Goal: Information Seeking & Learning: Check status

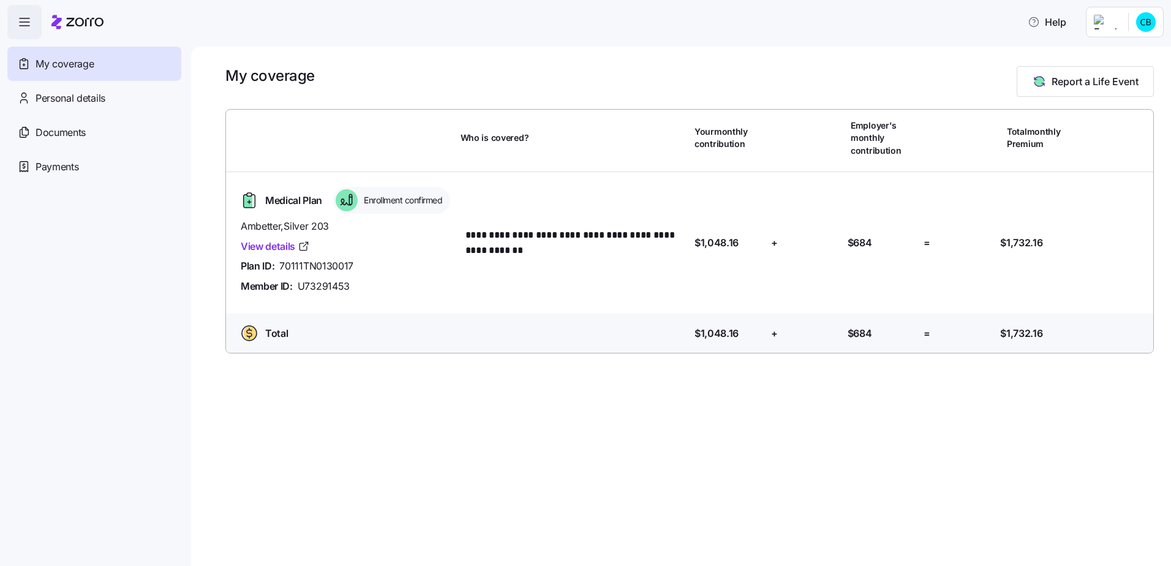
click at [100, 67] on div "My coverage" at bounding box center [94, 64] width 174 height 34
click at [24, 18] on icon "button" at bounding box center [24, 22] width 15 height 15
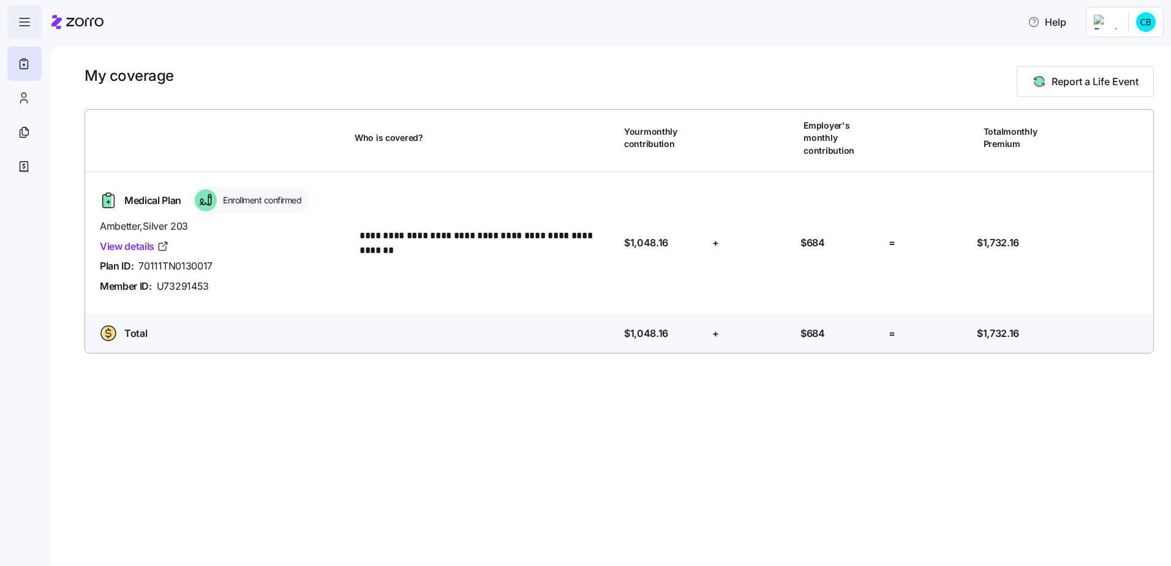
click at [24, 19] on icon "button" at bounding box center [24, 22] width 15 height 15
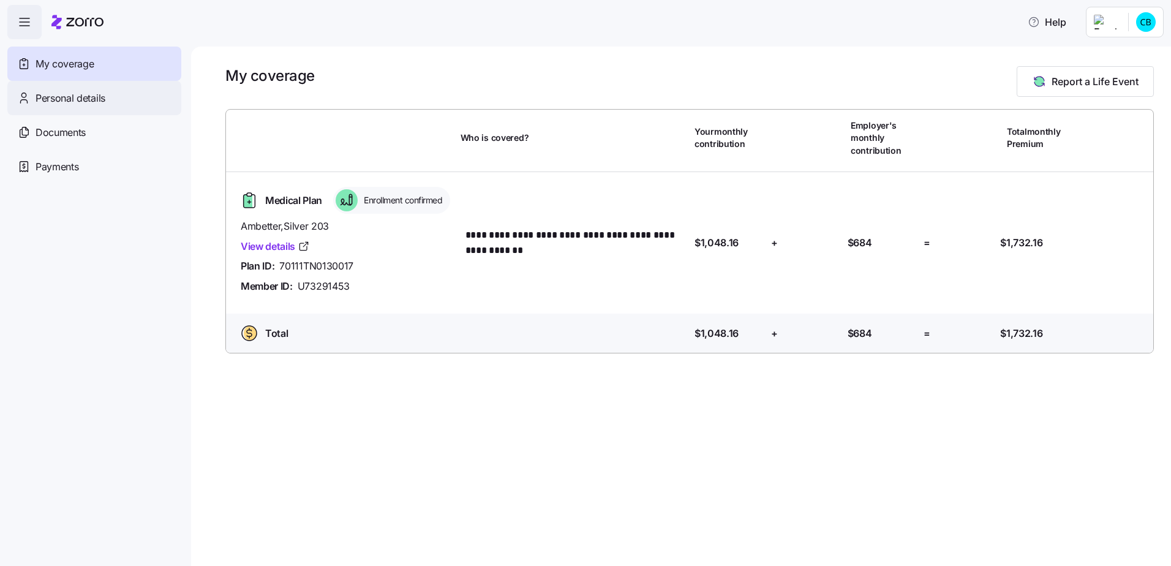
click at [53, 103] on span "Personal details" at bounding box center [71, 98] width 70 height 15
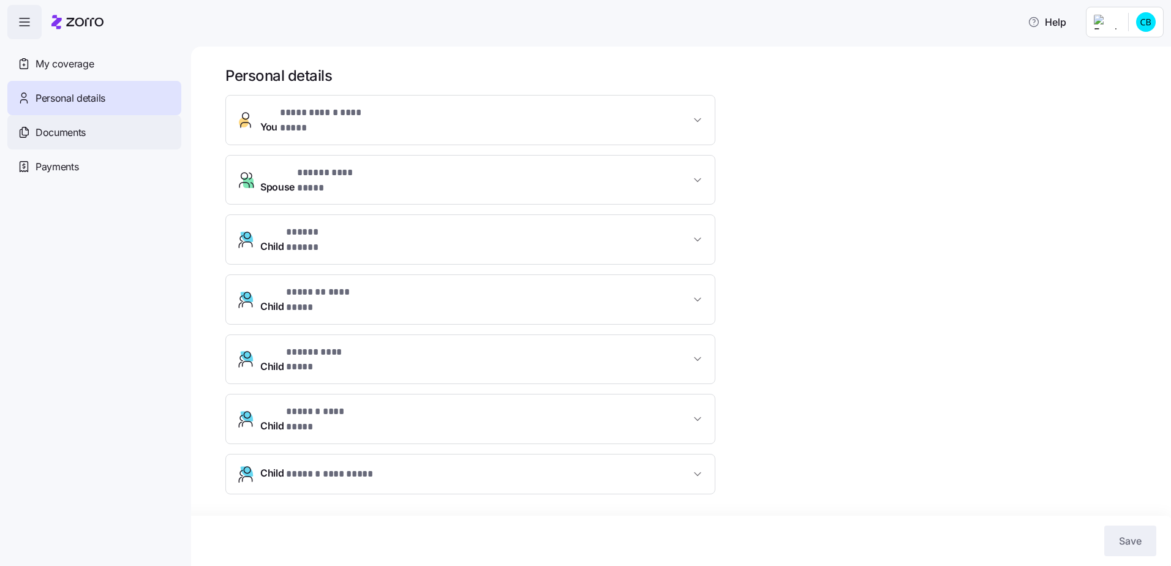
click at [79, 145] on div "Documents" at bounding box center [94, 132] width 174 height 34
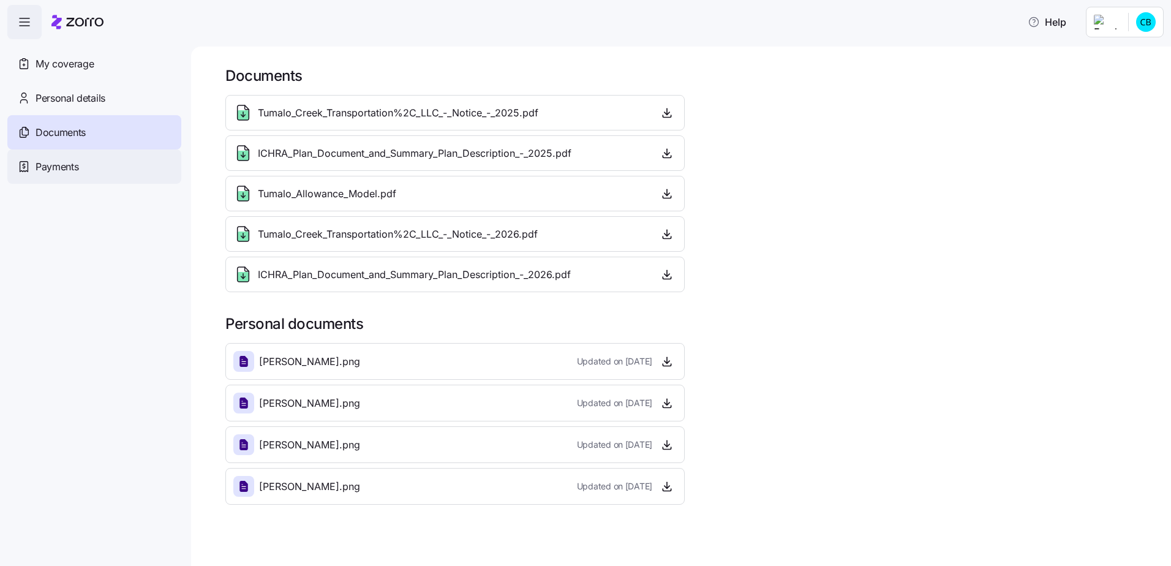
click at [82, 156] on div "Payments" at bounding box center [94, 166] width 174 height 34
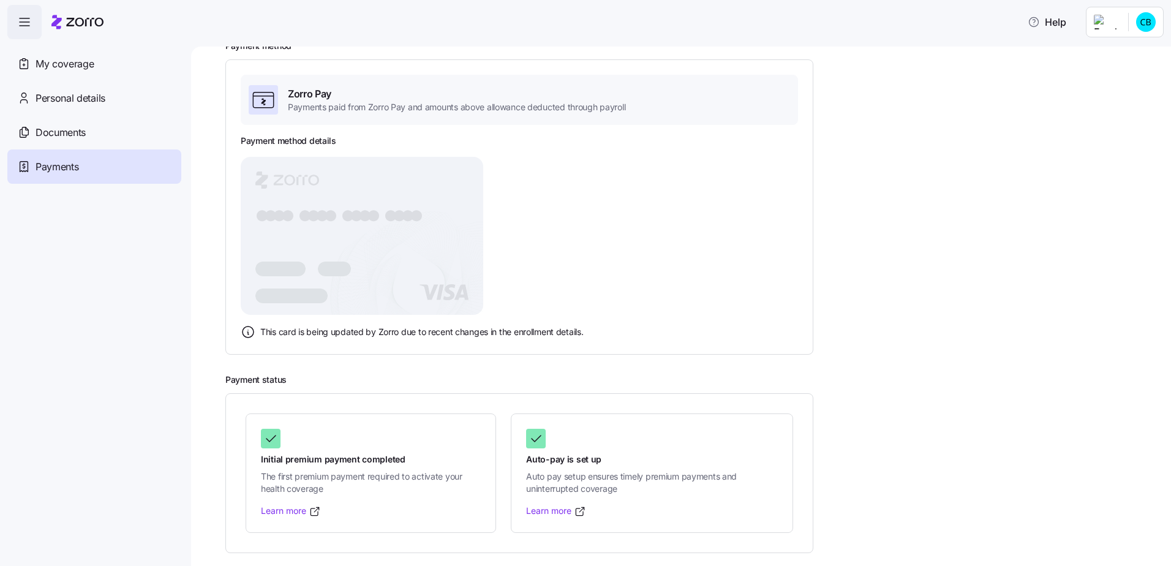
scroll to position [69, 0]
click at [64, 59] on span "My coverage" at bounding box center [65, 63] width 58 height 15
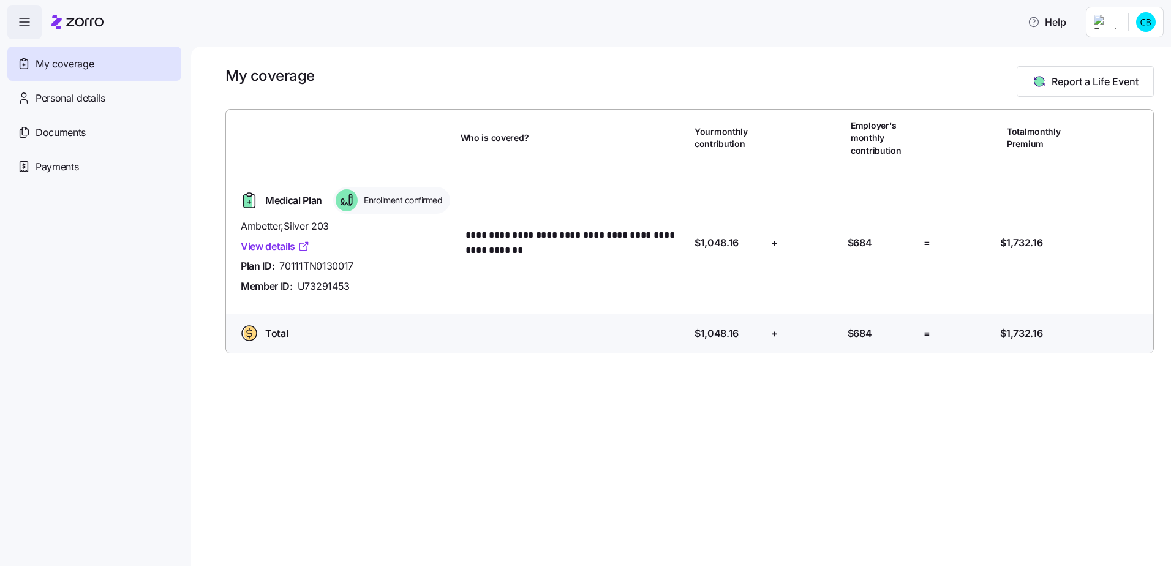
click at [273, 239] on link "View details" at bounding box center [275, 246] width 69 height 15
click at [28, 27] on icon "button" at bounding box center [24, 22] width 15 height 15
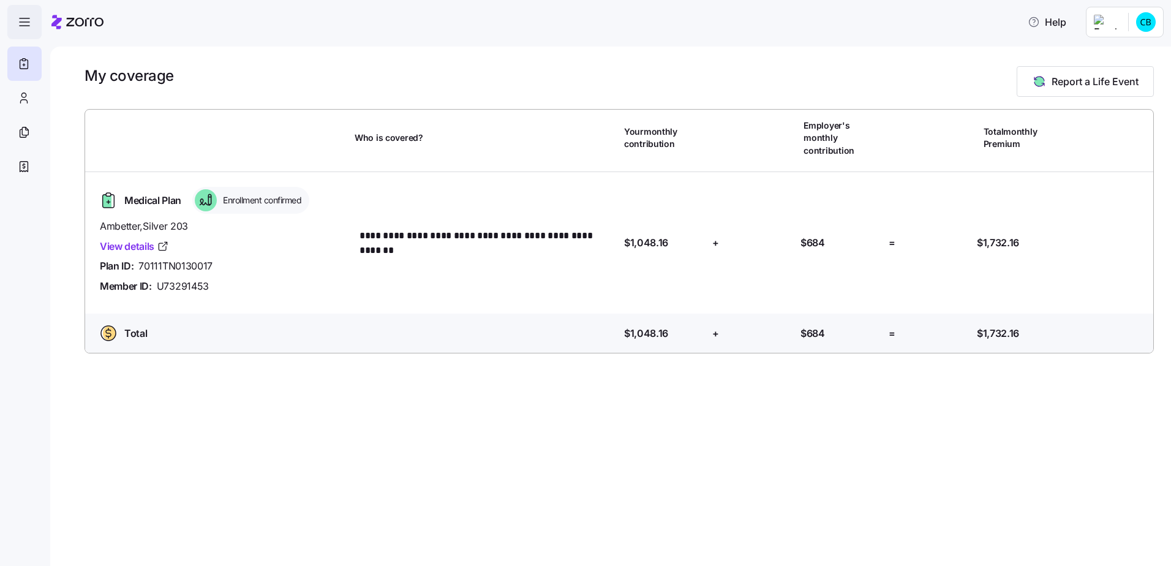
click at [27, 26] on icon "button" at bounding box center [24, 22] width 15 height 15
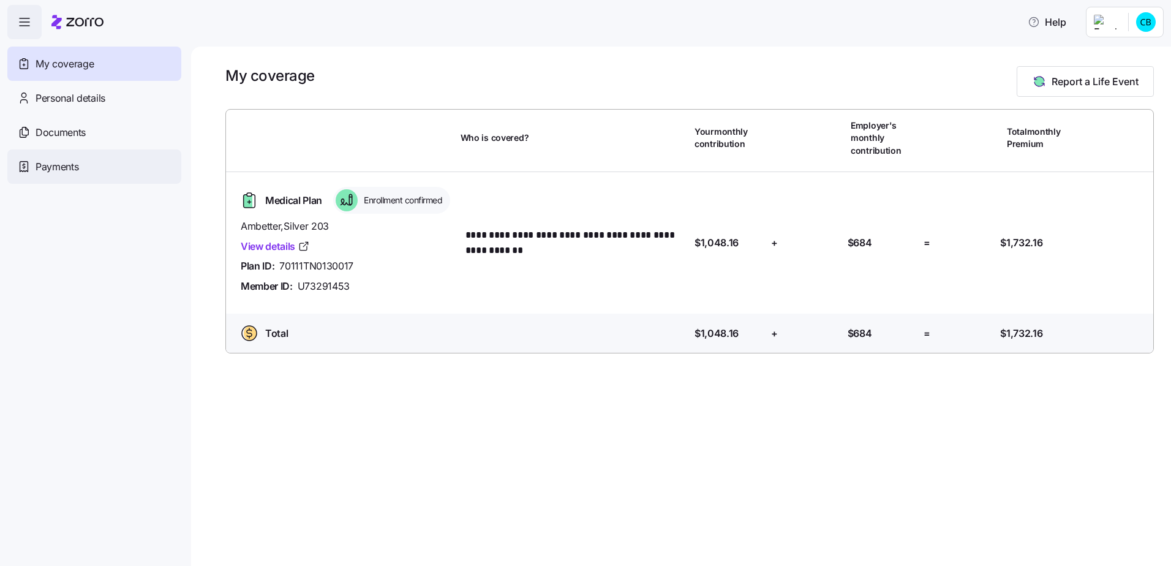
click at [63, 171] on span "Payments" at bounding box center [57, 166] width 43 height 15
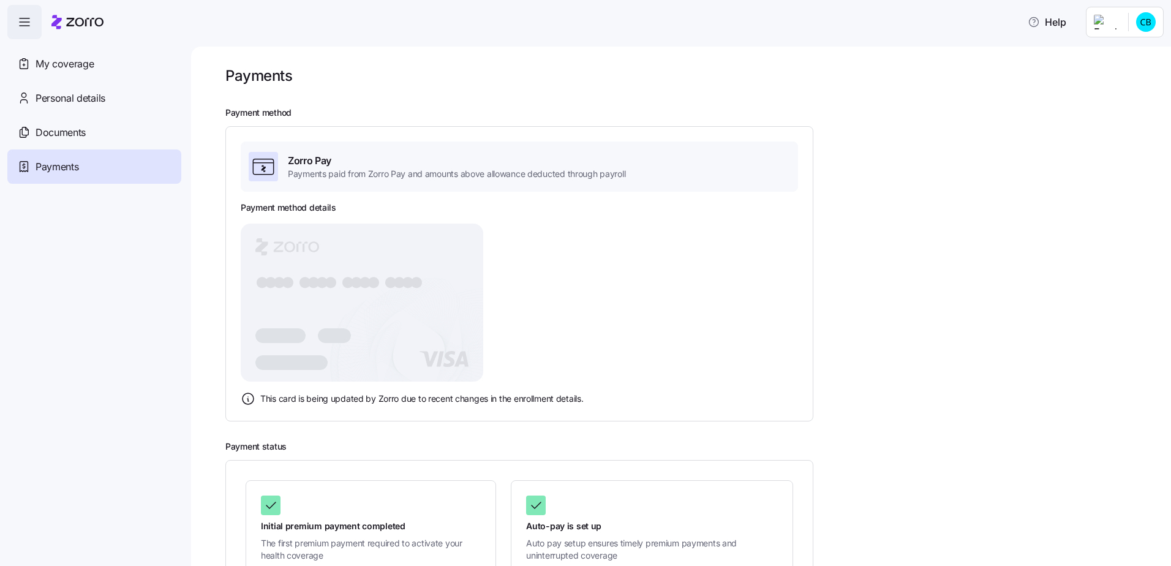
click at [24, 16] on icon "button" at bounding box center [24, 22] width 15 height 15
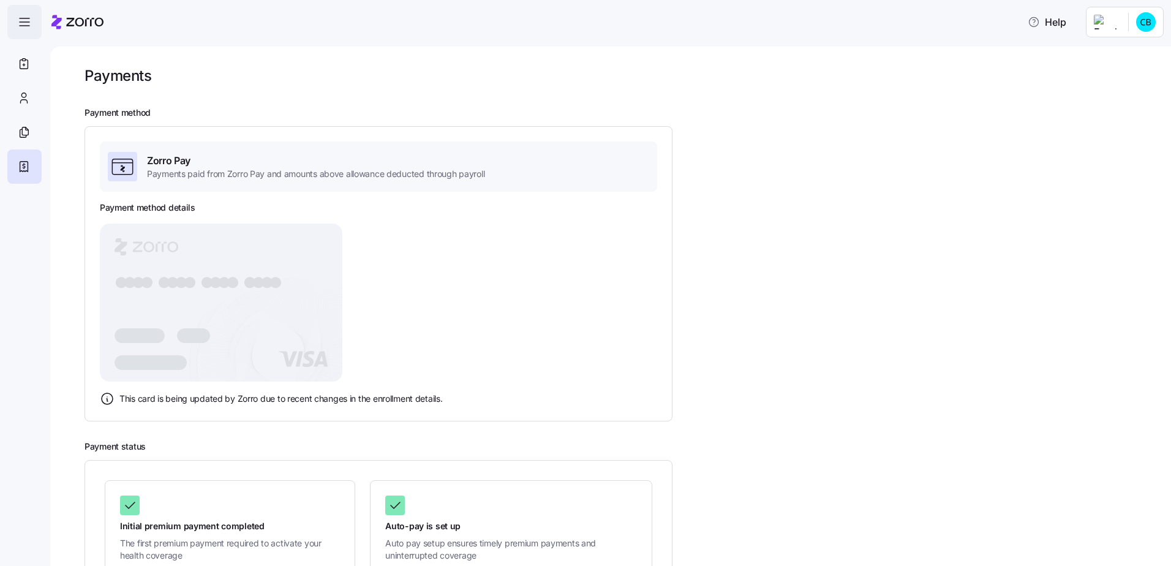
click at [30, 32] on span "button" at bounding box center [24, 22] width 33 height 33
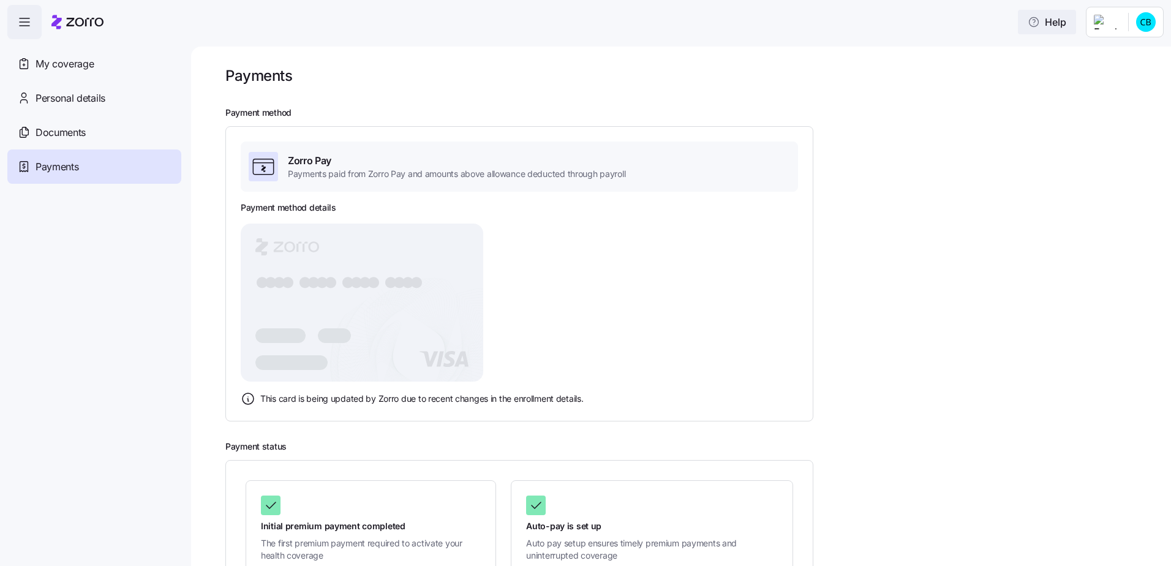
click at [1055, 27] on span "Help" at bounding box center [1047, 22] width 39 height 15
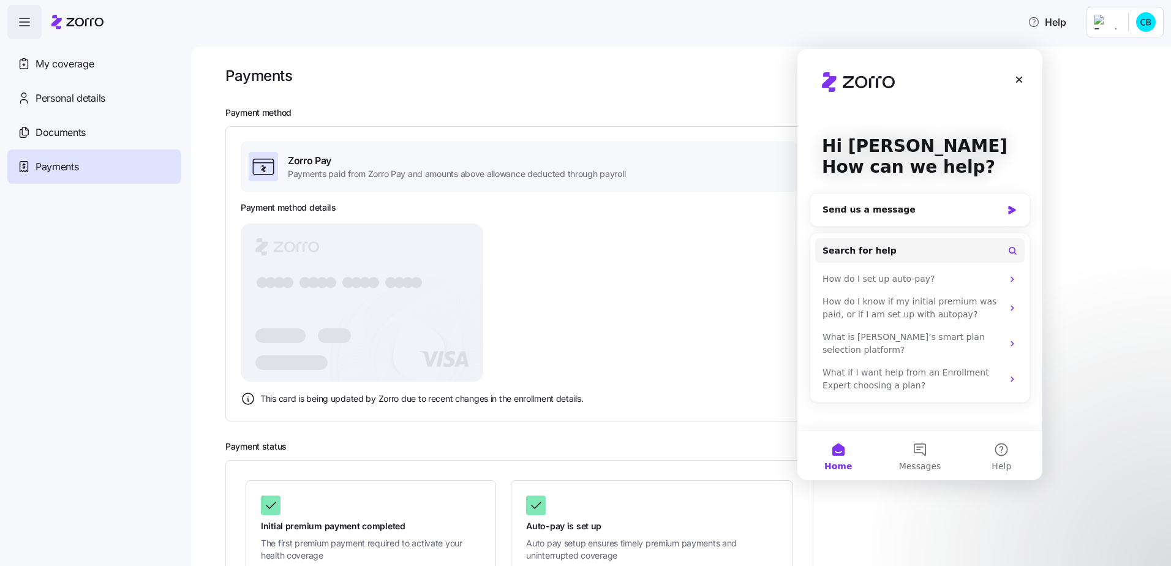
click at [1115, 23] on html "Help My coverage Personal details Documents Partners hub Payments Payments Paym…" at bounding box center [585, 279] width 1171 height 558
click at [1150, 25] on html "Help My coverage Personal details Documents Partners hub Payments Payments Paym…" at bounding box center [585, 279] width 1171 height 558
click at [169, 348] on nav "My coverage Personal details Documents Partners hub Payments" at bounding box center [95, 302] width 191 height 527
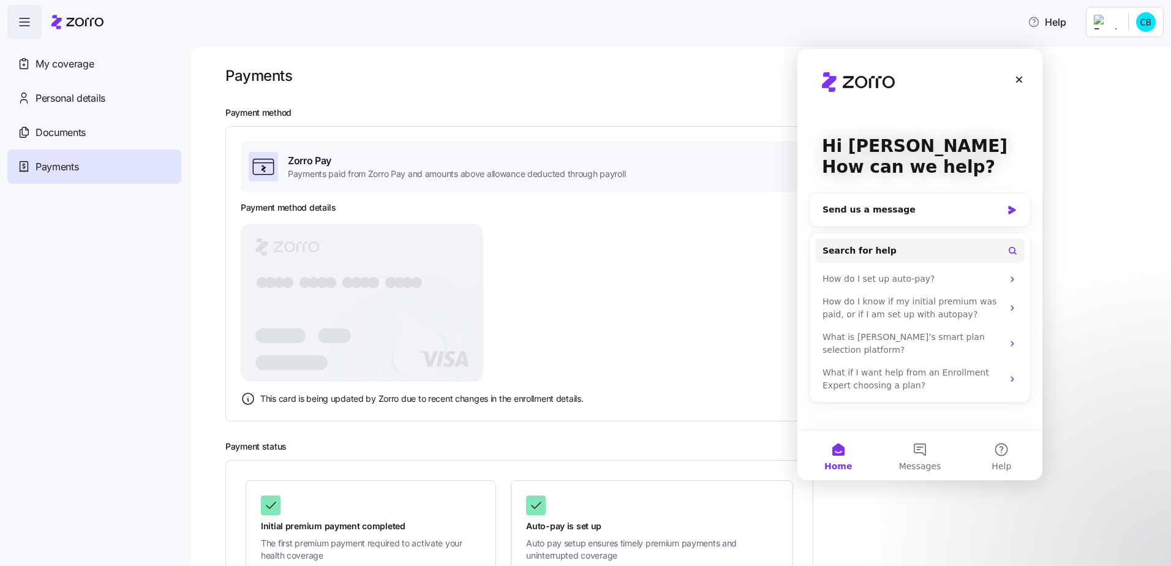
click at [74, 23] on icon at bounding box center [77, 22] width 52 height 15
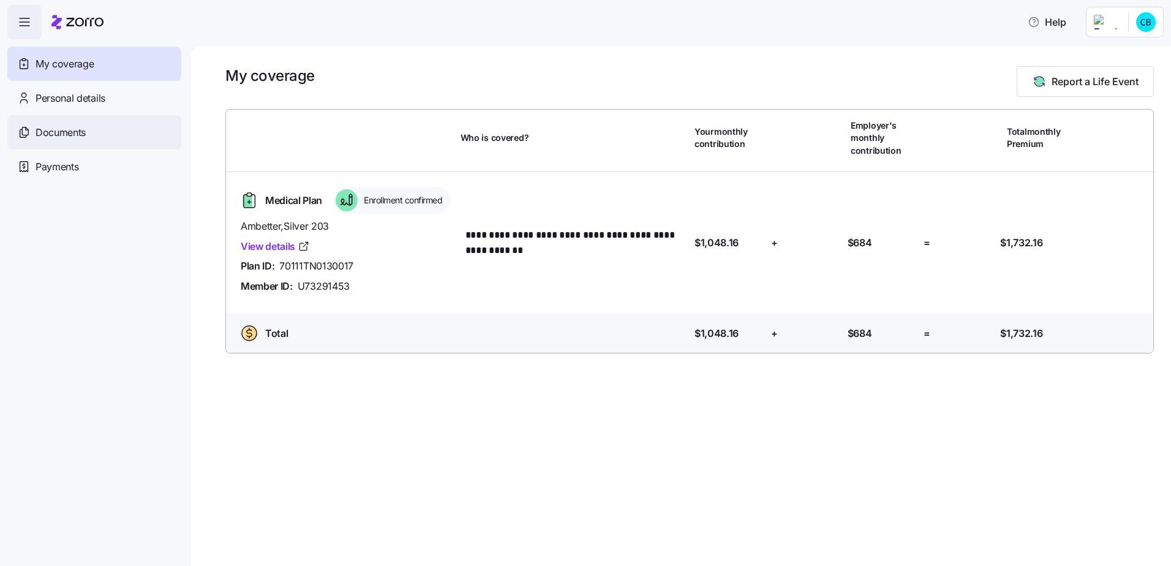
click at [69, 129] on span "Documents" at bounding box center [61, 132] width 50 height 15
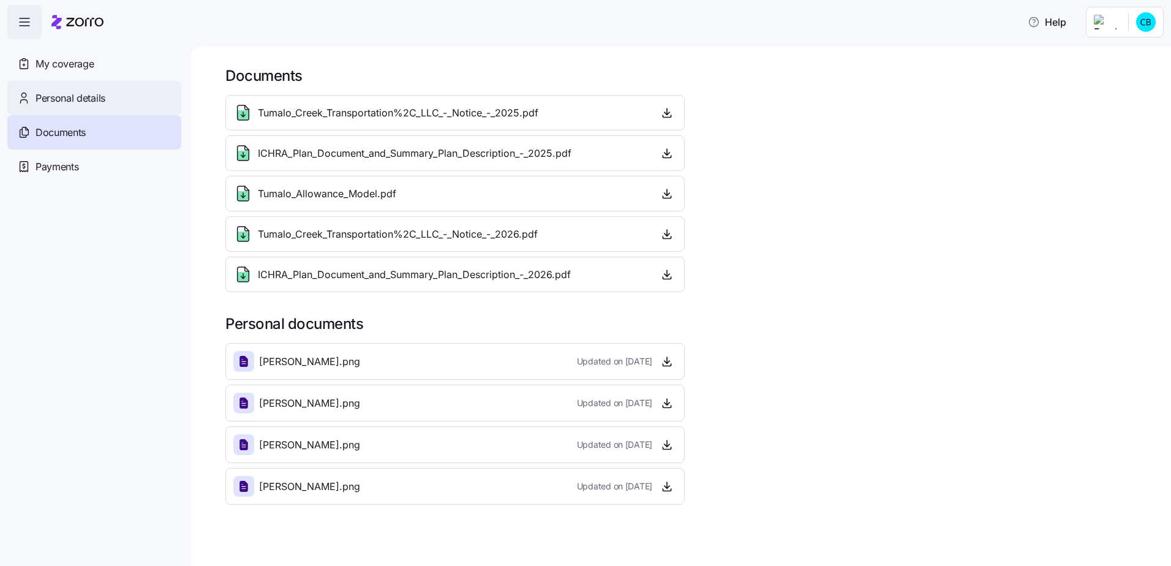
click at [79, 101] on span "Personal details" at bounding box center [71, 98] width 70 height 15
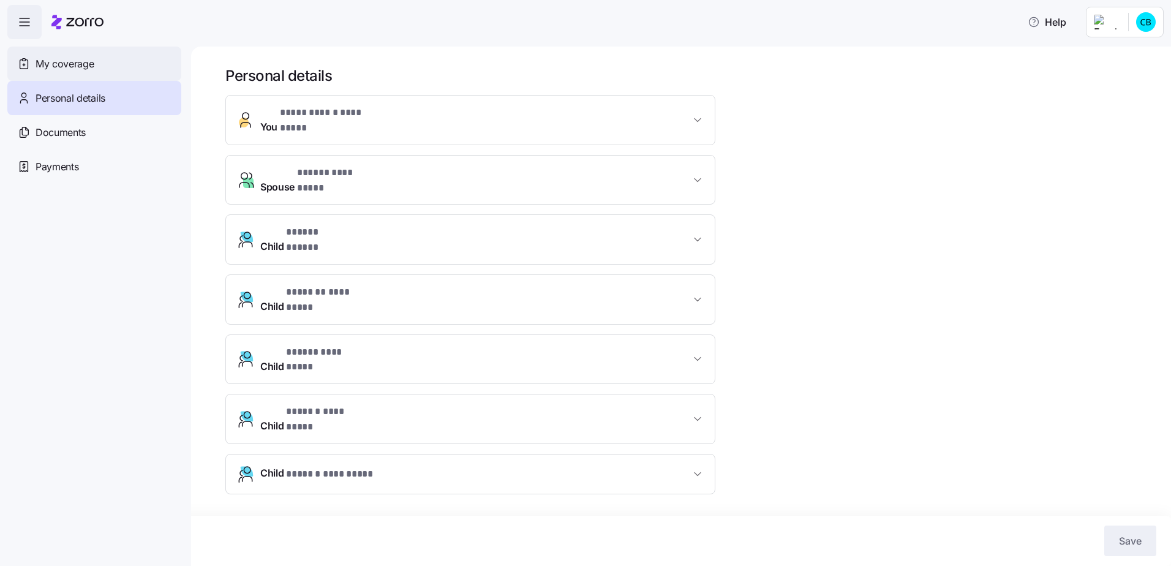
click at [92, 64] on span "My coverage" at bounding box center [65, 63] width 58 height 15
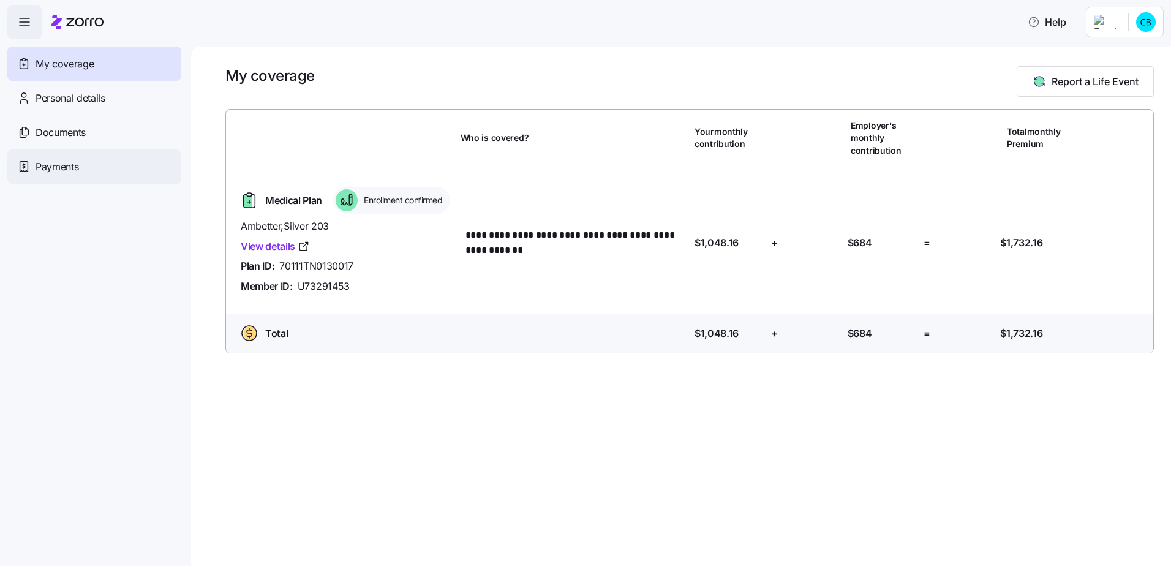
click at [85, 165] on div "Payments" at bounding box center [94, 166] width 174 height 34
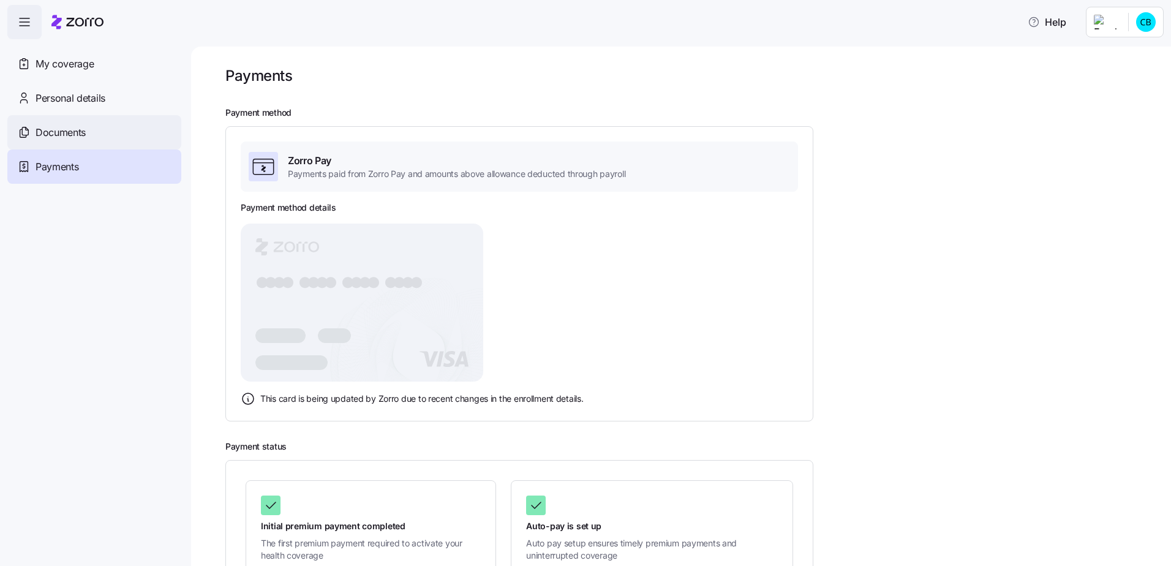
click at [82, 130] on span "Documents" at bounding box center [61, 132] width 50 height 15
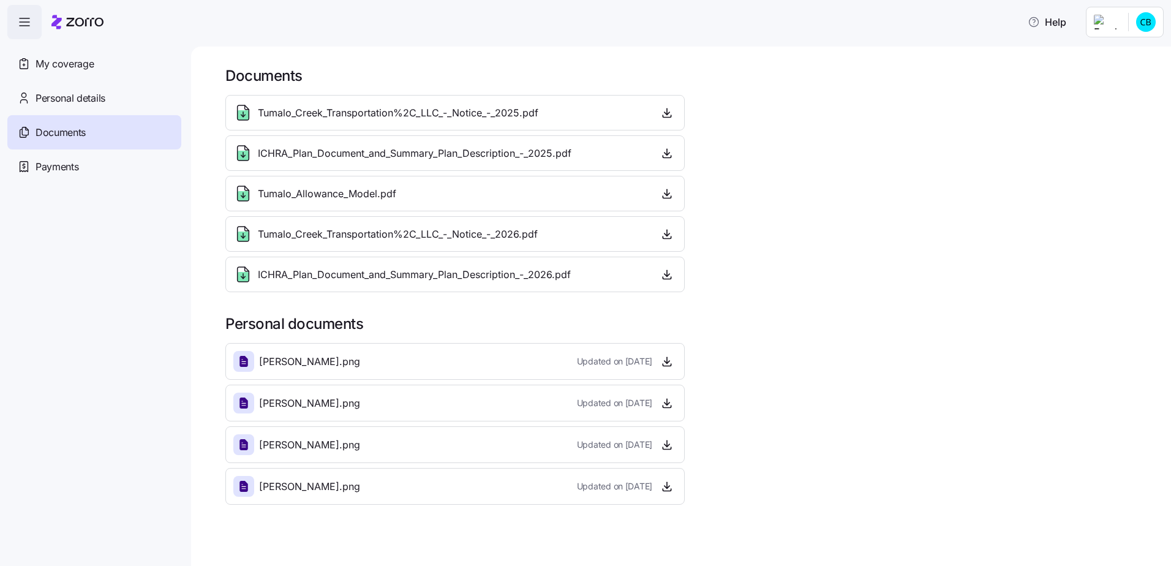
click at [83, 97] on span "Personal details" at bounding box center [71, 98] width 70 height 15
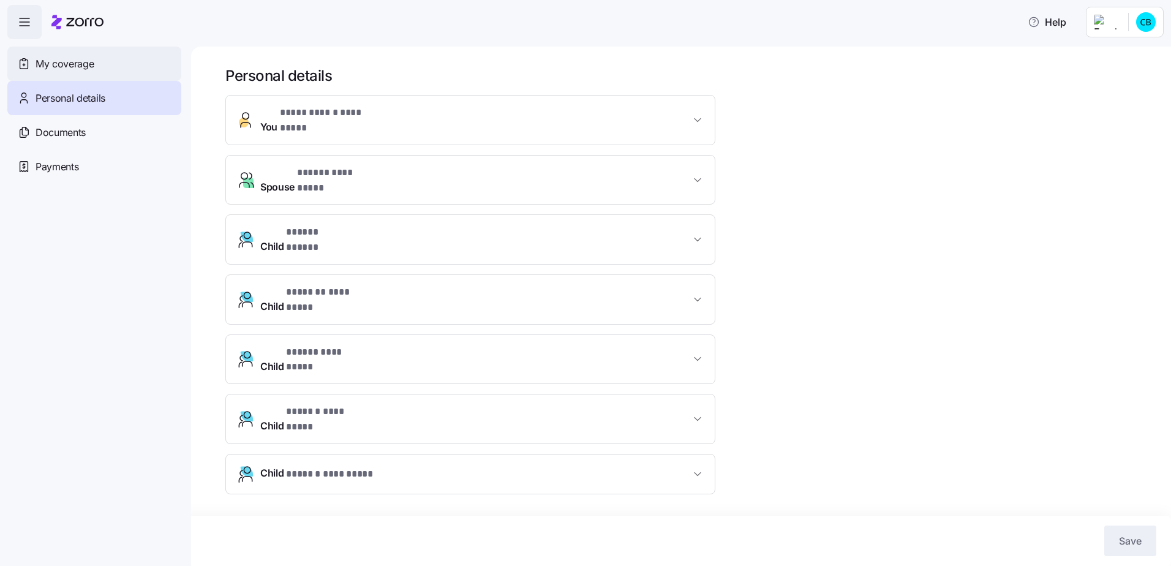
click at [56, 65] on span "My coverage" at bounding box center [65, 63] width 58 height 15
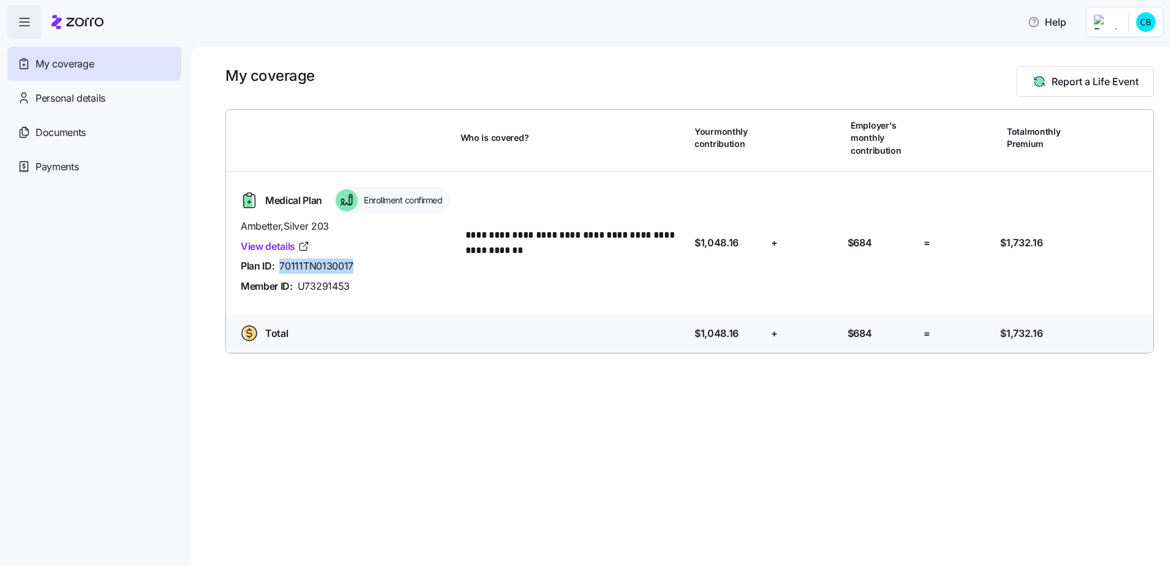
drag, startPoint x: 279, startPoint y: 268, endPoint x: 350, endPoint y: 261, distance: 72.0
click at [350, 261] on div "Plan ID: 70111TN0130017" at bounding box center [346, 265] width 210 height 15
drag, startPoint x: 350, startPoint y: 261, endPoint x: 303, endPoint y: 286, distance: 54.0
click at [303, 286] on span "U73291453" at bounding box center [324, 286] width 52 height 15
click at [326, 312] on div "**********" at bounding box center [689, 242] width 937 height 141
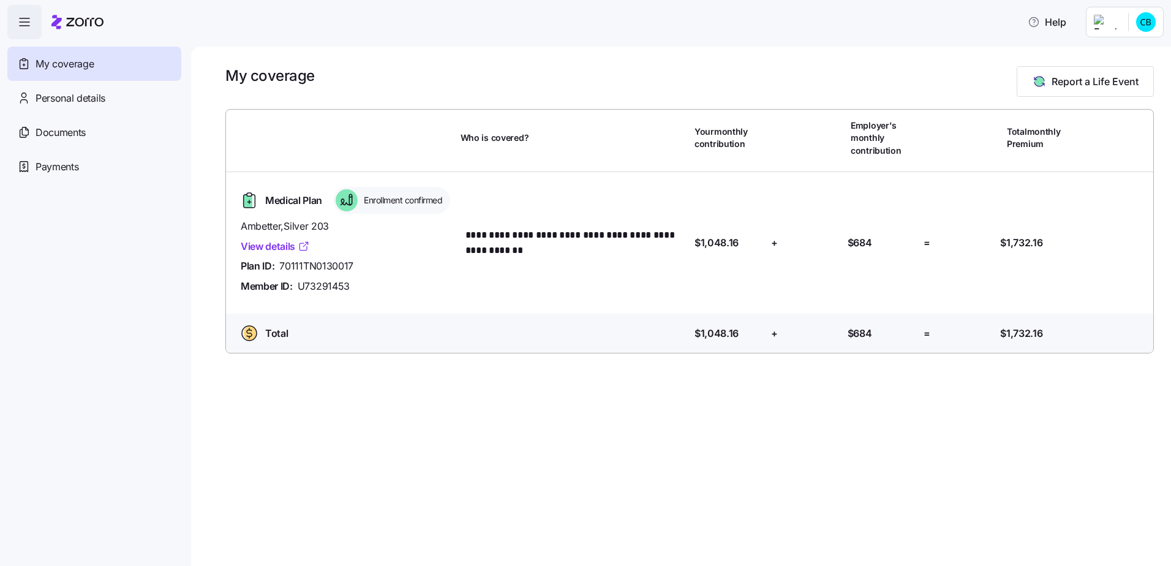
click at [258, 244] on link "View details" at bounding box center [275, 246] width 69 height 15
click at [337, 287] on span "U73291453" at bounding box center [324, 286] width 52 height 15
copy span "U73291453"
click at [833, 55] on div "**********" at bounding box center [681, 306] width 980 height 519
